Goal: Complete application form

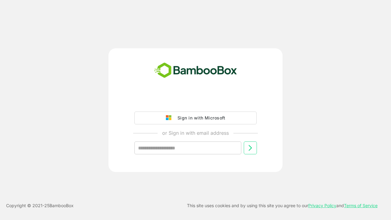
type input "**********"
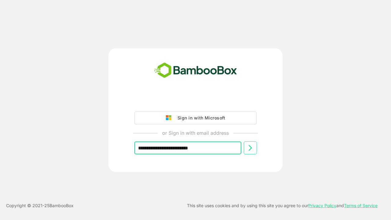
click at [250, 148] on icon at bounding box center [250, 147] width 7 height 7
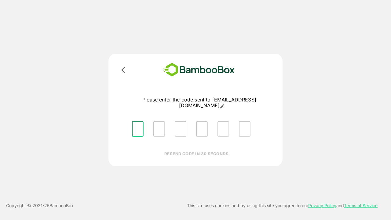
type input "*"
